Goal: Information Seeking & Learning: Learn about a topic

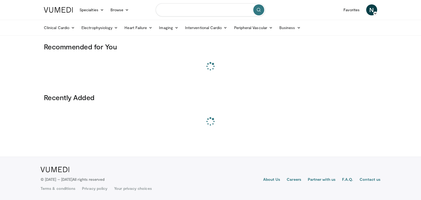
click at [199, 12] on input "Search topics, interventions" at bounding box center [211, 9] width 110 height 13
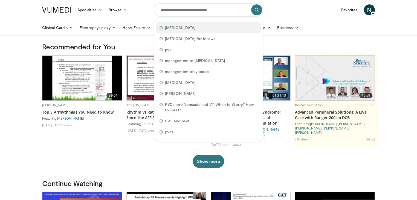
click at [196, 26] on span "[MEDICAL_DATA]" at bounding box center [180, 27] width 30 height 5
type input "**********"
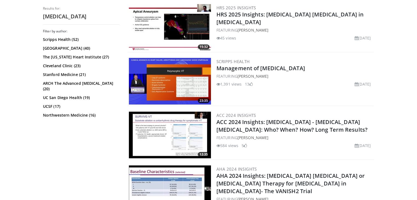
scroll to position [351, 0]
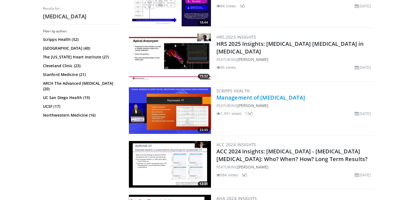
click at [247, 95] on link "Management of [MEDICAL_DATA]" at bounding box center [261, 97] width 89 height 7
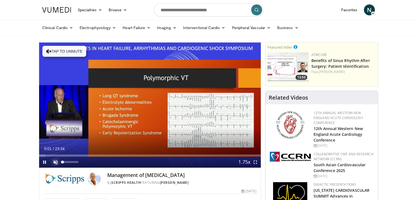
click at [56, 159] on span "Video Player" at bounding box center [55, 161] width 11 height 11
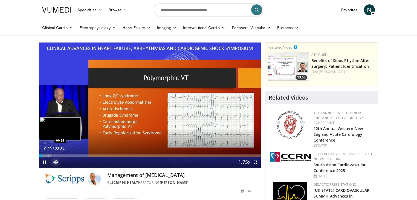
click at [48, 156] on div "Progress Bar" at bounding box center [48, 155] width 1 height 2
click at [54, 154] on div "Progress Bar" at bounding box center [54, 155] width 1 height 2
click at [59, 154] on div "Loaded : 9.81% 01:35 02:07" at bounding box center [150, 153] width 222 height 5
click at [64, 153] on div "Loaded : 12.62% 02:35 02:31" at bounding box center [150, 153] width 222 height 5
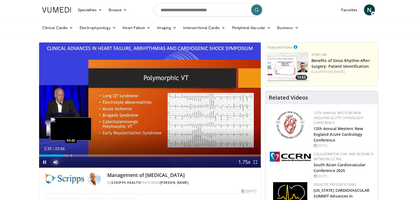
click at [73, 153] on div "Loaded : 13.32% 02:36 03:22" at bounding box center [150, 153] width 222 height 5
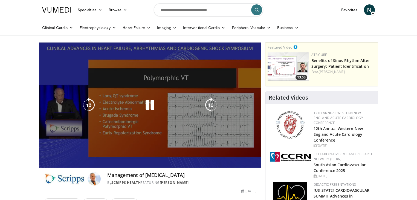
click at [84, 153] on div "Loaded : 17.53% 03:38 03:36" at bounding box center [150, 153] width 222 height 5
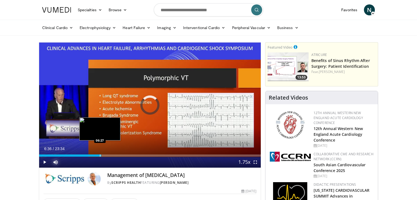
click at [101, 152] on div "Loaded : 0.00% 06:36 06:27" at bounding box center [150, 153] width 222 height 5
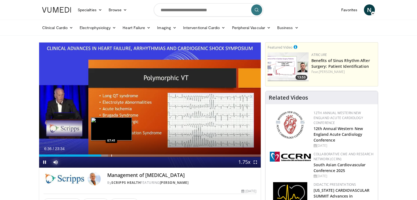
click at [112, 152] on div "Loaded : 31.11% 06:36 07:41" at bounding box center [150, 153] width 222 height 5
click at [118, 152] on div "Loaded : 37.16% 07:44 08:22" at bounding box center [150, 153] width 222 height 5
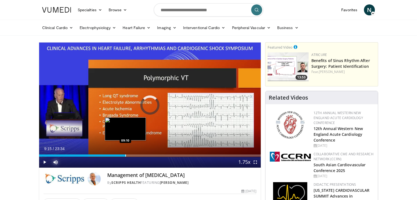
click at [126, 152] on div "Loaded : 0.00% 09:15 09:10" at bounding box center [150, 153] width 222 height 5
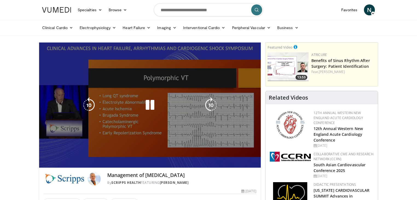
click at [132, 152] on div "Loaded : 40.67% 09:15 09:10" at bounding box center [150, 153] width 222 height 5
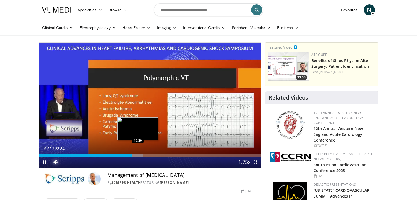
click at [138, 154] on div "Progress Bar" at bounding box center [138, 155] width 1 height 2
click at [145, 154] on div "Progress Bar" at bounding box center [145, 155] width 1 height 2
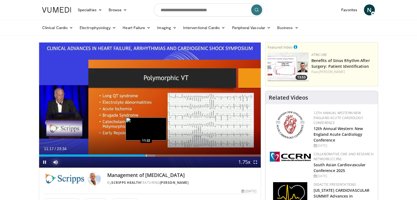
click at [147, 154] on div "Progress Bar" at bounding box center [146, 155] width 1 height 2
click at [154, 154] on div "Loaded : 54.43% 11:47 12:09" at bounding box center [150, 155] width 222 height 2
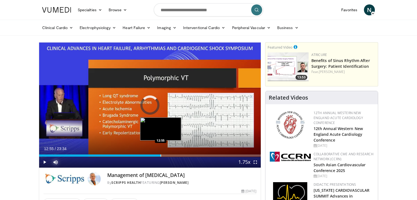
click at [161, 154] on div "Progress Bar" at bounding box center [161, 155] width 1 height 2
click at [165, 154] on div "Loaded : 58.90% 12:55 13:16" at bounding box center [150, 155] width 222 height 2
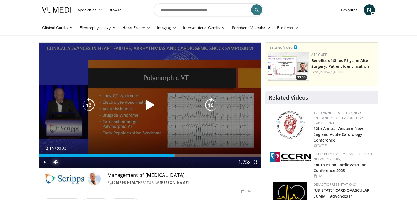
click at [174, 154] on div "Progress Bar" at bounding box center [168, 155] width 15 height 2
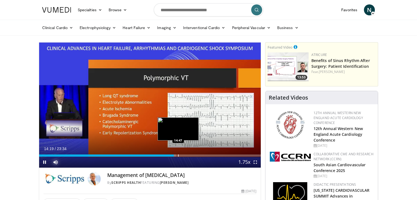
click at [178, 154] on div "Progress Bar" at bounding box center [178, 155] width 1 height 2
click at [183, 154] on div "Progress Bar" at bounding box center [183, 155] width 1 height 2
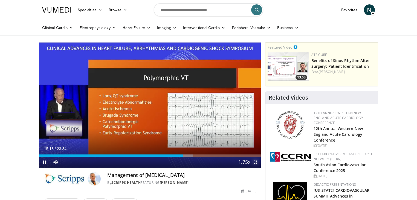
click at [259, 162] on span "Video Player" at bounding box center [255, 161] width 11 height 11
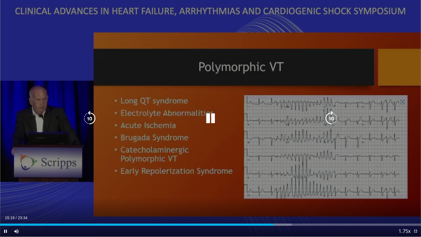
click at [193, 137] on div "10 seconds Tap to unmute" at bounding box center [210, 118] width 421 height 236
click at [256, 128] on div "10 seconds Tap to unmute" at bounding box center [210, 118] width 421 height 236
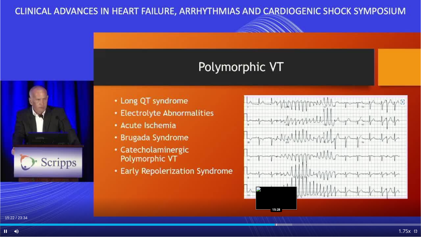
click at [276, 199] on div "Progress Bar" at bounding box center [276, 224] width 1 height 2
click at [282, 199] on div "Progress Bar" at bounding box center [282, 224] width 1 height 2
click at [290, 199] on div "Loaded : 71.40% 15:49 16:14" at bounding box center [210, 222] width 421 height 5
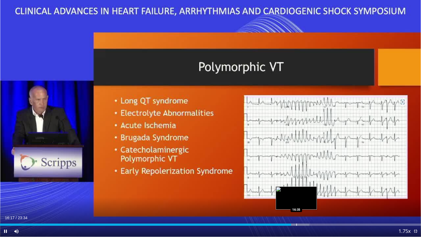
click at [296, 199] on div "Loaded : 73.52% 16:18 16:35" at bounding box center [210, 222] width 421 height 5
click at [302, 199] on div "Loaded : 74.94% 16:38 16:52" at bounding box center [210, 222] width 421 height 5
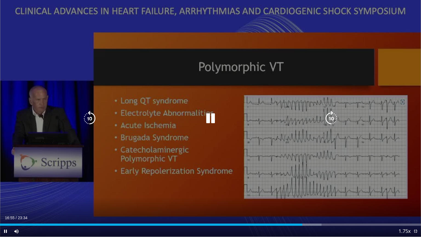
click at [306, 199] on div "Loaded : 76.35% 16:56 16:52" at bounding box center [210, 222] width 421 height 5
click at [313, 199] on div "Loaded : 76.43% 17:31 16:52" at bounding box center [210, 222] width 421 height 5
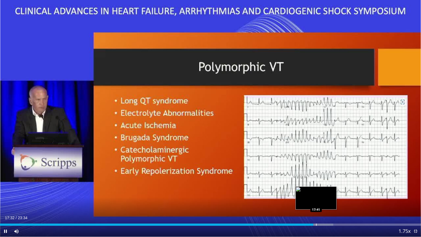
click at [317, 199] on div "Loaded : 79.18% 17:32 17:41" at bounding box center [210, 224] width 421 height 2
click at [320, 199] on div "Progress Bar" at bounding box center [320, 224] width 1 height 2
click at [328, 199] on div "Progress Bar" at bounding box center [328, 224] width 1 height 2
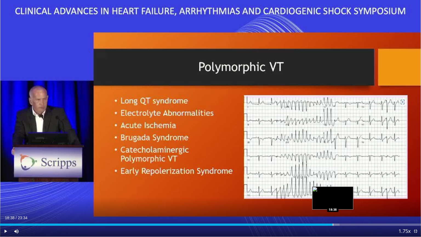
click at [333, 199] on div "Progress Bar" at bounding box center [333, 224] width 1 height 2
click at [342, 199] on div "Progress Bar" at bounding box center [336, 224] width 24 height 2
click at [336, 199] on div "Current Time 19:13 / Duration 23:34 Pause Skip Backward Skip Forward Mute 85% L…" at bounding box center [210, 230] width 421 height 11
click at [339, 199] on div "Loaded : 86.25% 19:16 19:00" at bounding box center [210, 222] width 421 height 5
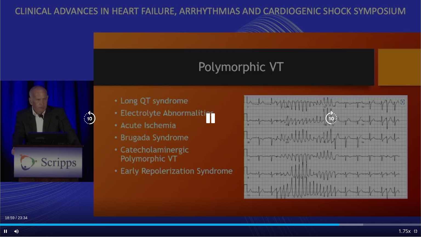
click at [336, 199] on div "10 seconds Tap to unmute" at bounding box center [210, 118] width 421 height 236
click at [120, 113] on div "Video Player" at bounding box center [210, 118] width 253 height 11
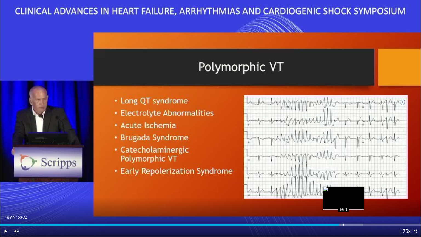
click at [343, 199] on div "Progress Bar" at bounding box center [348, 224] width 29 height 2
click at [346, 199] on div "Progress Bar" at bounding box center [346, 224] width 1 height 2
click at [351, 199] on div "Progress Bar" at bounding box center [351, 224] width 1 height 2
click at [356, 199] on div "Progress Bar" at bounding box center [356, 224] width 1 height 2
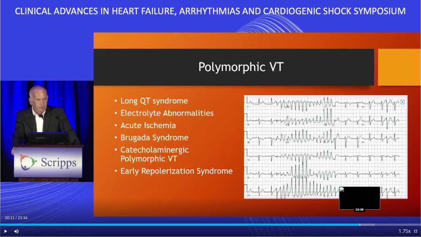
click at [360, 199] on div "Loaded : 89.06% 20:11 20:08" at bounding box center [210, 224] width 421 height 2
click at [370, 199] on div "Loaded : 90.46% 20:45 20:45" at bounding box center [210, 222] width 421 height 5
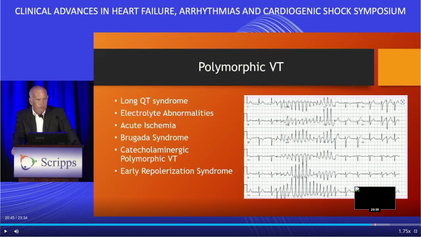
click at [375, 199] on div "Progress Bar" at bounding box center [375, 224] width 1 height 2
click at [379, 199] on div "Progress Bar" at bounding box center [379, 224] width 1 height 2
click at [385, 199] on div "Progress Bar" at bounding box center [385, 224] width 1 height 2
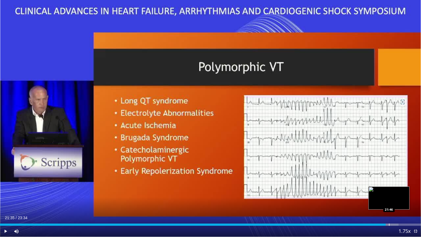
click at [389, 199] on div "Loaded : 94.67% 21:35 21:46" at bounding box center [210, 224] width 421 height 2
click at [395, 199] on div "Loaded : 96.07% 21:50 22:07" at bounding box center [210, 222] width 421 height 5
click at [397, 199] on div "Loaded : 98.17% 22:16 22:14" at bounding box center [210, 222] width 421 height 5
click at [403, 199] on div "Loaded : 98.88% 22:36 22:36" at bounding box center [210, 222] width 421 height 5
click at [406, 199] on div "Loaded : 99.68% 22:36 22:44" at bounding box center [210, 222] width 421 height 5
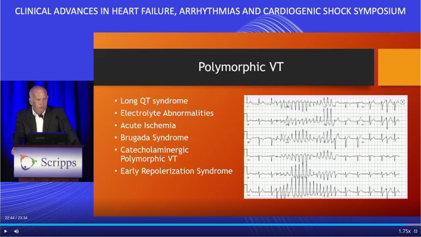
click at [409, 199] on div "Loaded : 100.00% 22:44 22:54" at bounding box center [210, 222] width 421 height 5
click at [409, 199] on div "Loaded : 100.00% 22:54 22:54" at bounding box center [210, 222] width 421 height 5
click at [414, 199] on div "Loaded : 100.00% 22:54 23:10" at bounding box center [210, 222] width 421 height 5
click at [416, 199] on div "Loaded : 100.00% 23:10 23:17" at bounding box center [210, 222] width 421 height 5
click at [417, 199] on div "Progress Bar" at bounding box center [408, 224] width 26 height 2
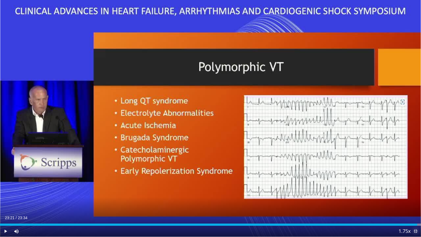
click at [415, 199] on span "Video Player" at bounding box center [415, 230] width 11 height 11
